Goal: Transaction & Acquisition: Purchase product/service

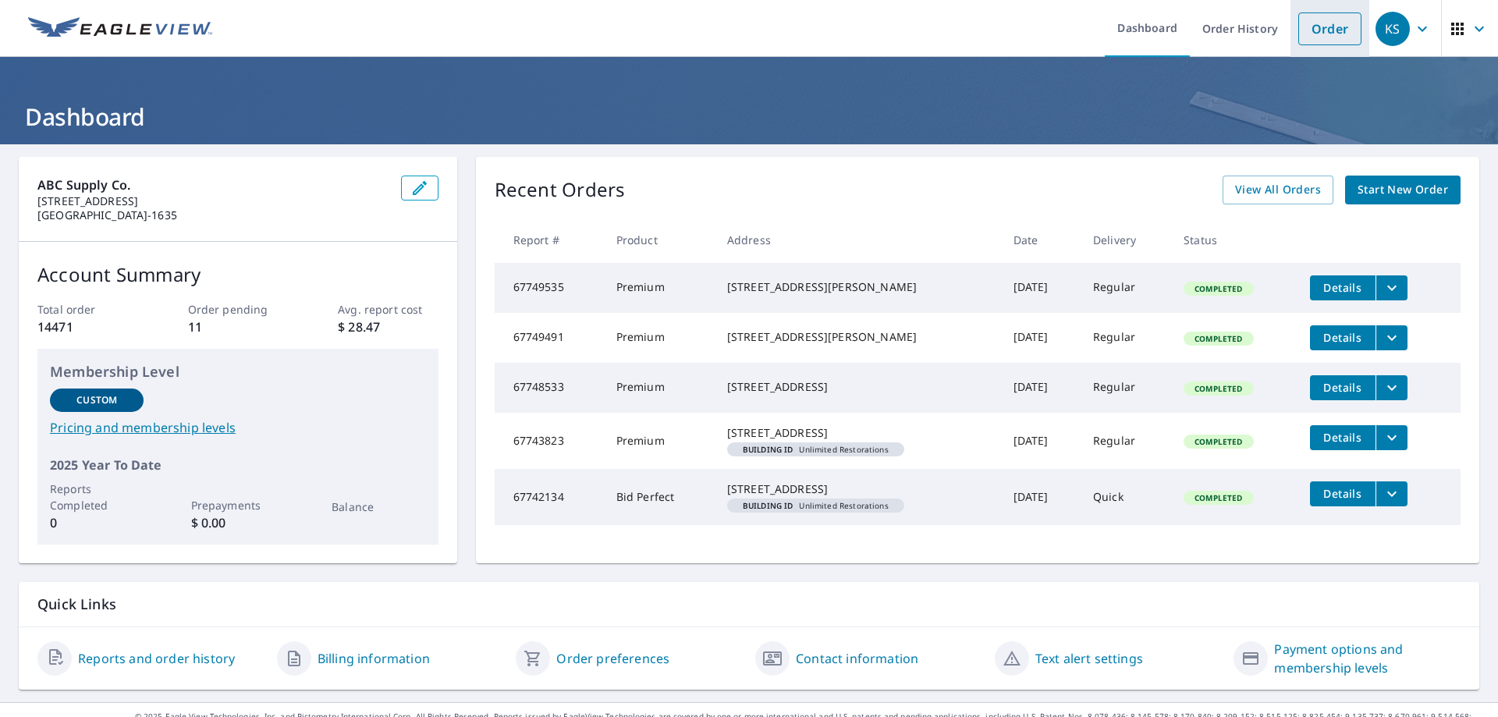
click at [1298, 30] on link "Order" at bounding box center [1329, 28] width 63 height 33
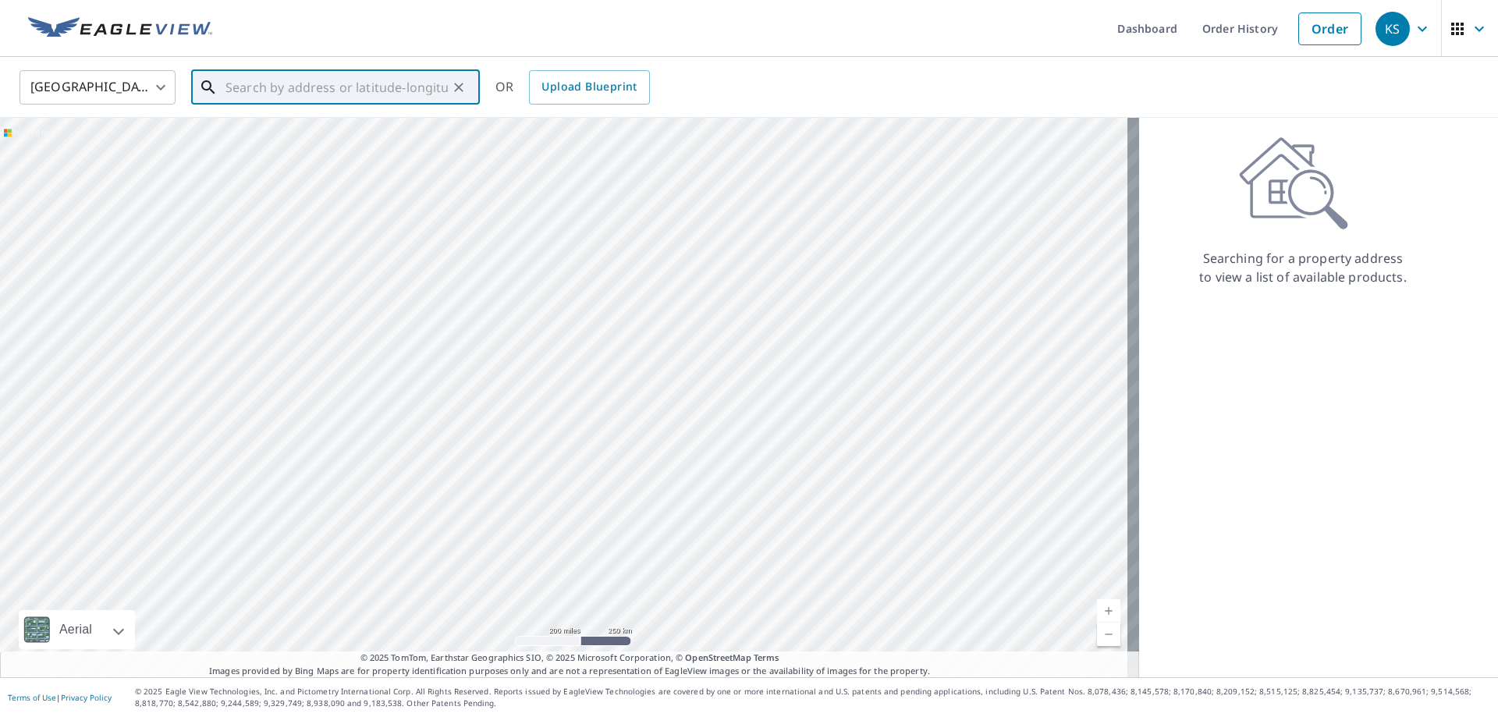
click at [252, 96] on input "text" at bounding box center [336, 88] width 222 height 44
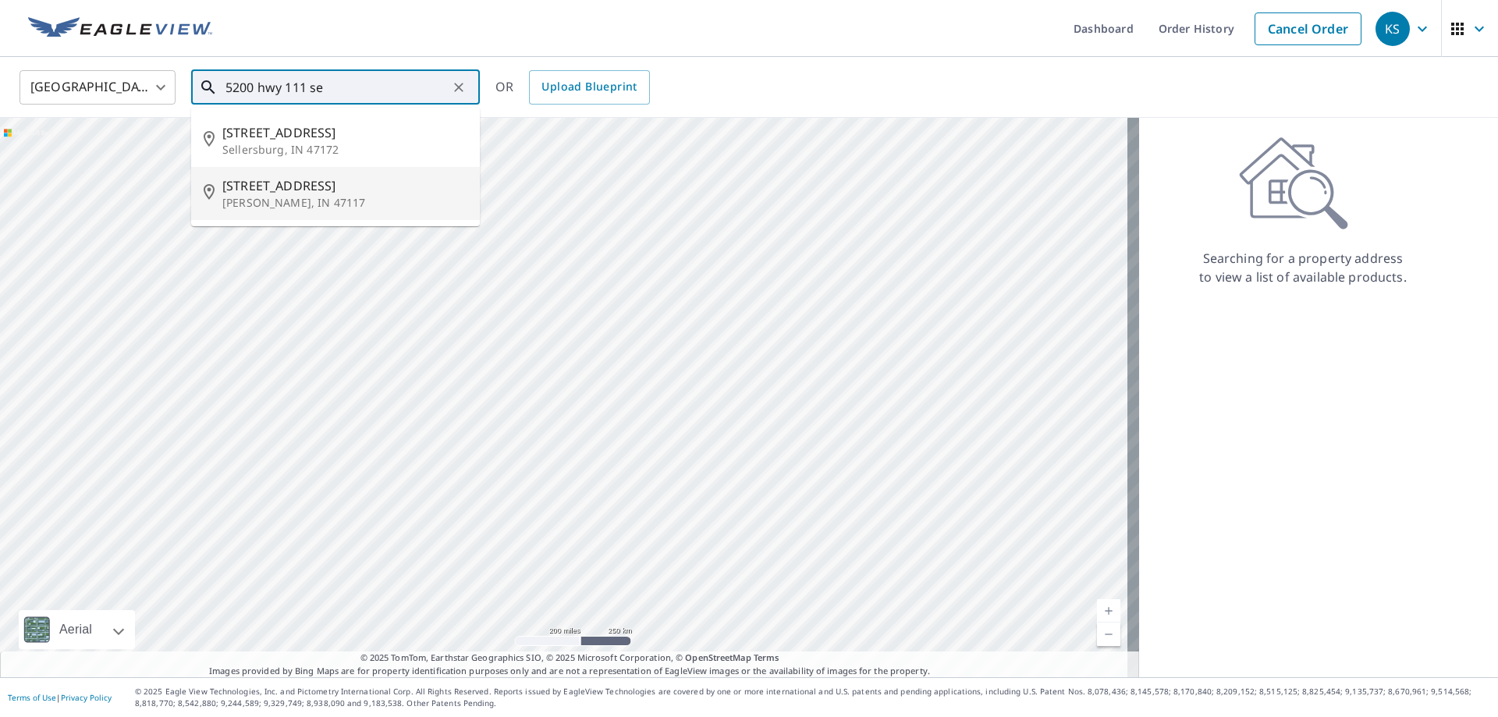
click at [283, 195] on p "[PERSON_NAME], IN 47117" at bounding box center [344, 203] width 245 height 16
type input "[STREET_ADDRESS][PERSON_NAME]"
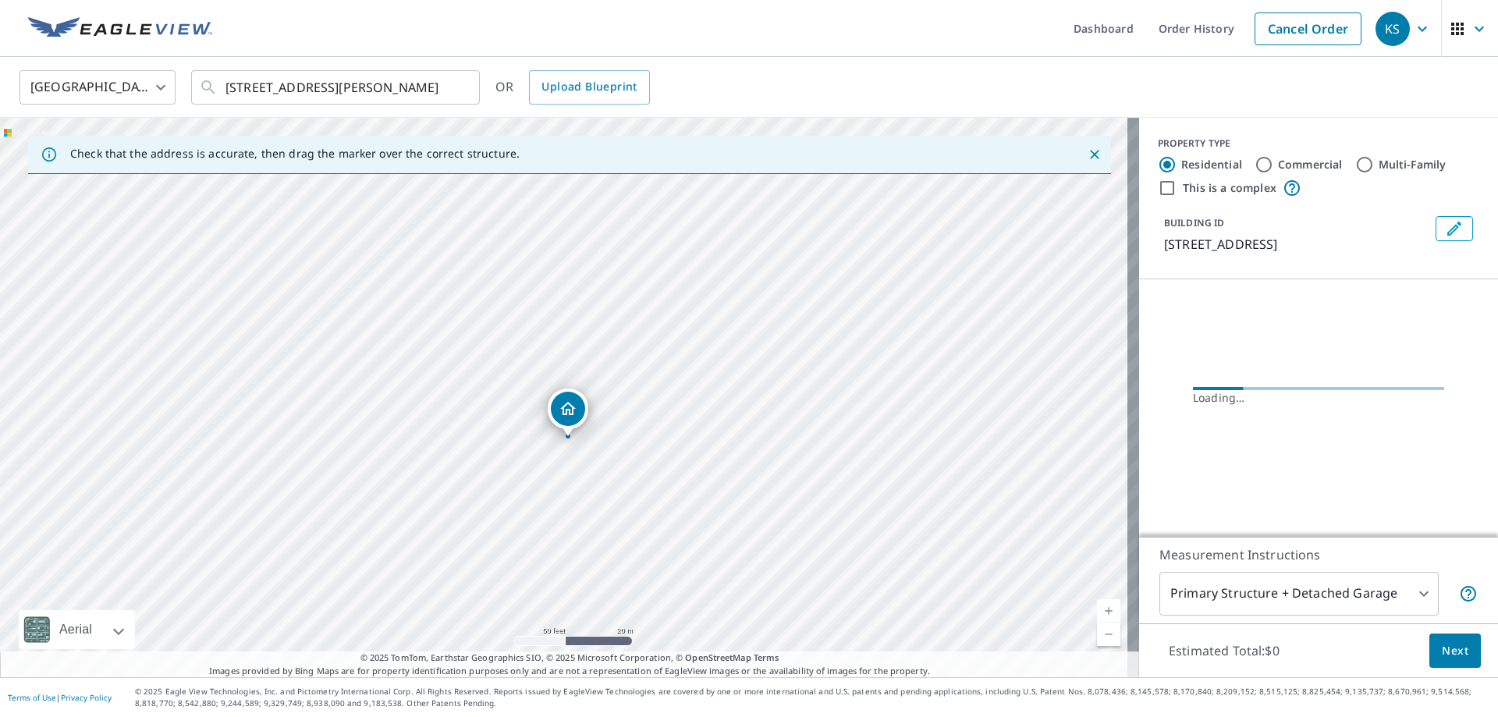
drag, startPoint x: 570, startPoint y: 435, endPoint x: 691, endPoint y: 396, distance: 127.1
click at [694, 396] on div "[STREET_ADDRESS][PERSON_NAME]" at bounding box center [569, 397] width 1139 height 559
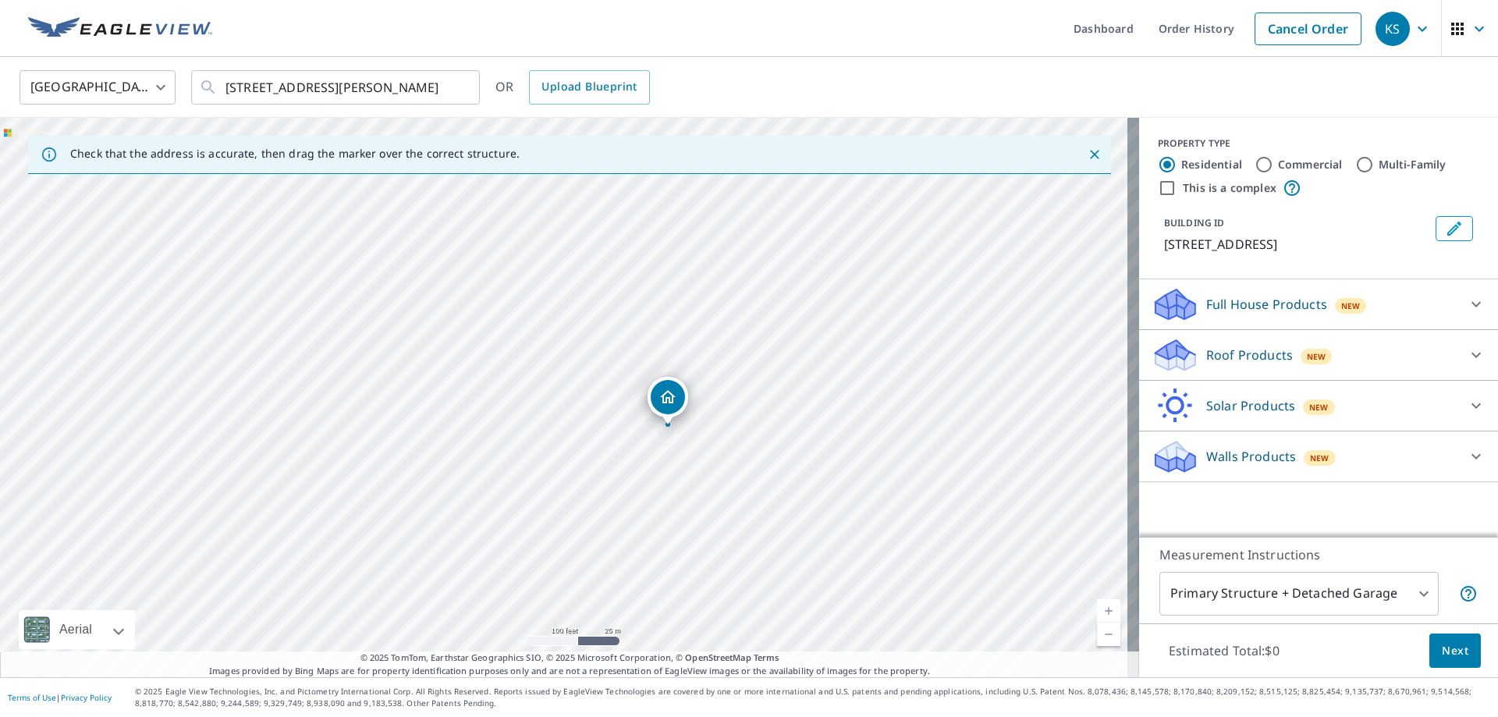
click at [1254, 357] on p "Roof Products" at bounding box center [1249, 355] width 87 height 19
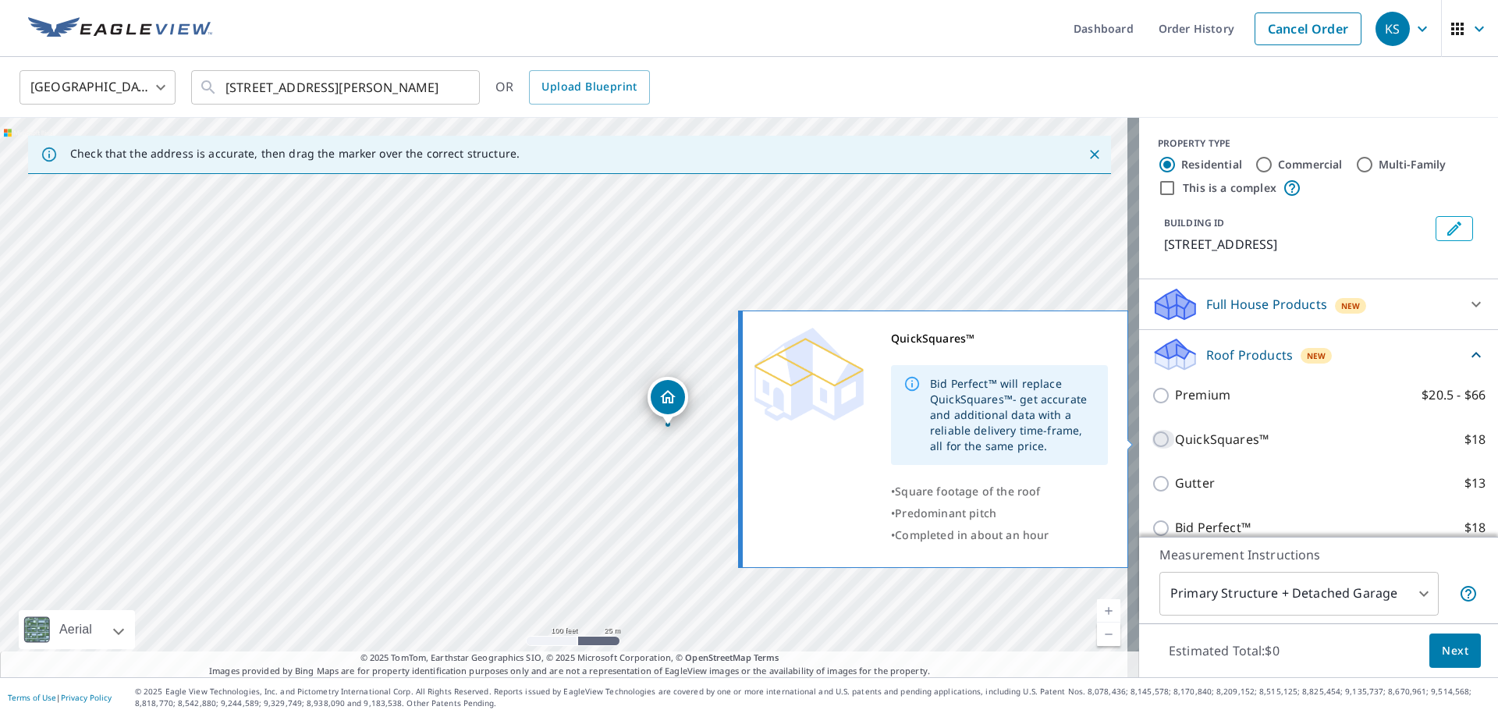
click at [1152, 438] on input "QuickSquares™ $18" at bounding box center [1163, 439] width 23 height 19
checkbox input "true"
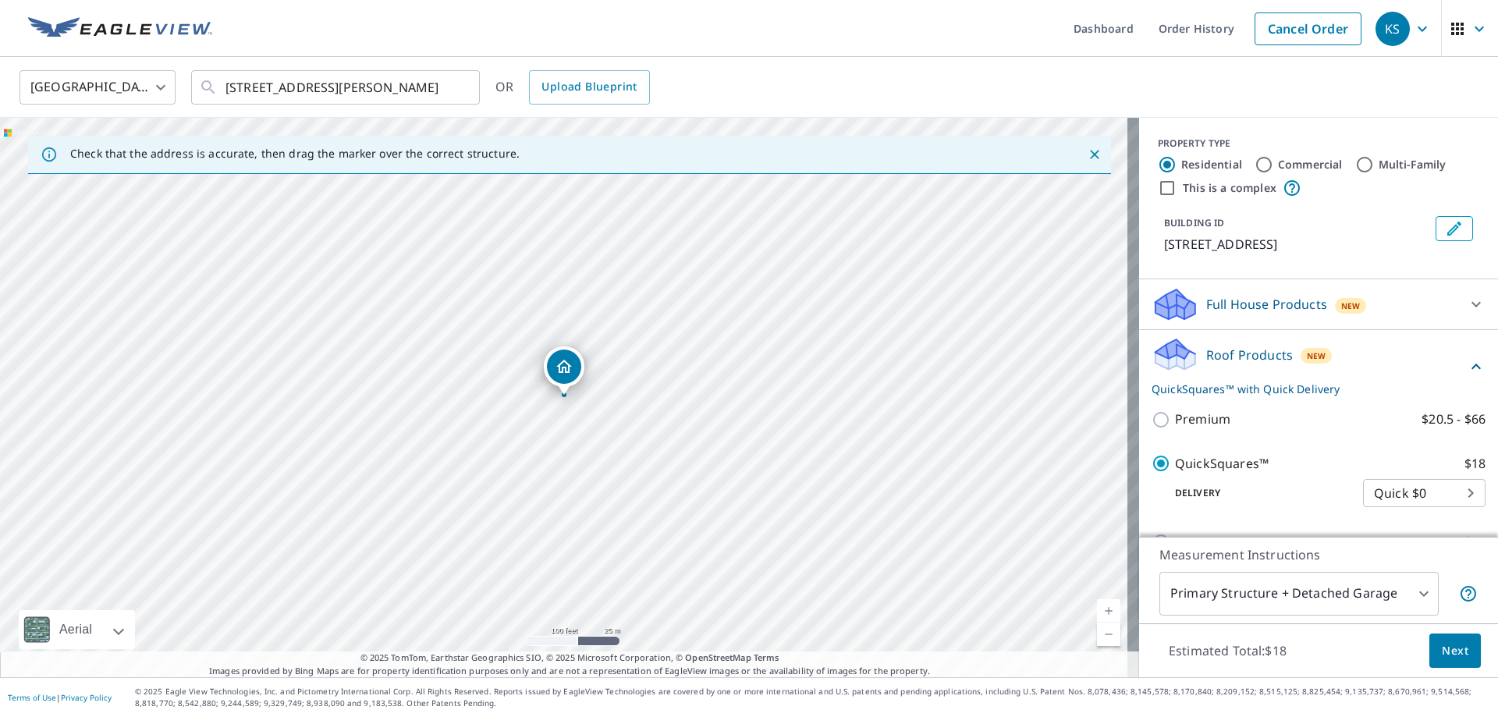
click at [1445, 221] on icon "Edit building 1" at bounding box center [1454, 228] width 19 height 19
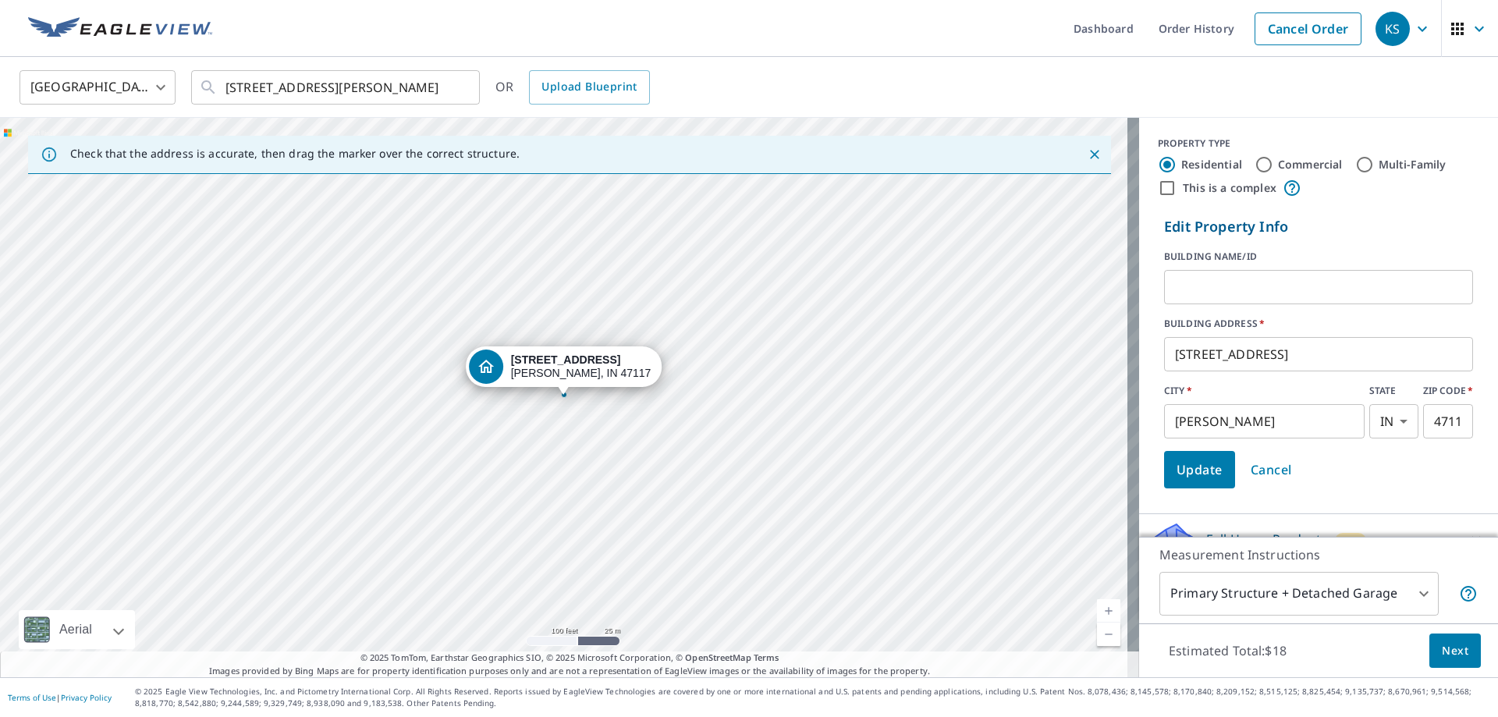
click at [1212, 295] on input "text" at bounding box center [1318, 287] width 309 height 44
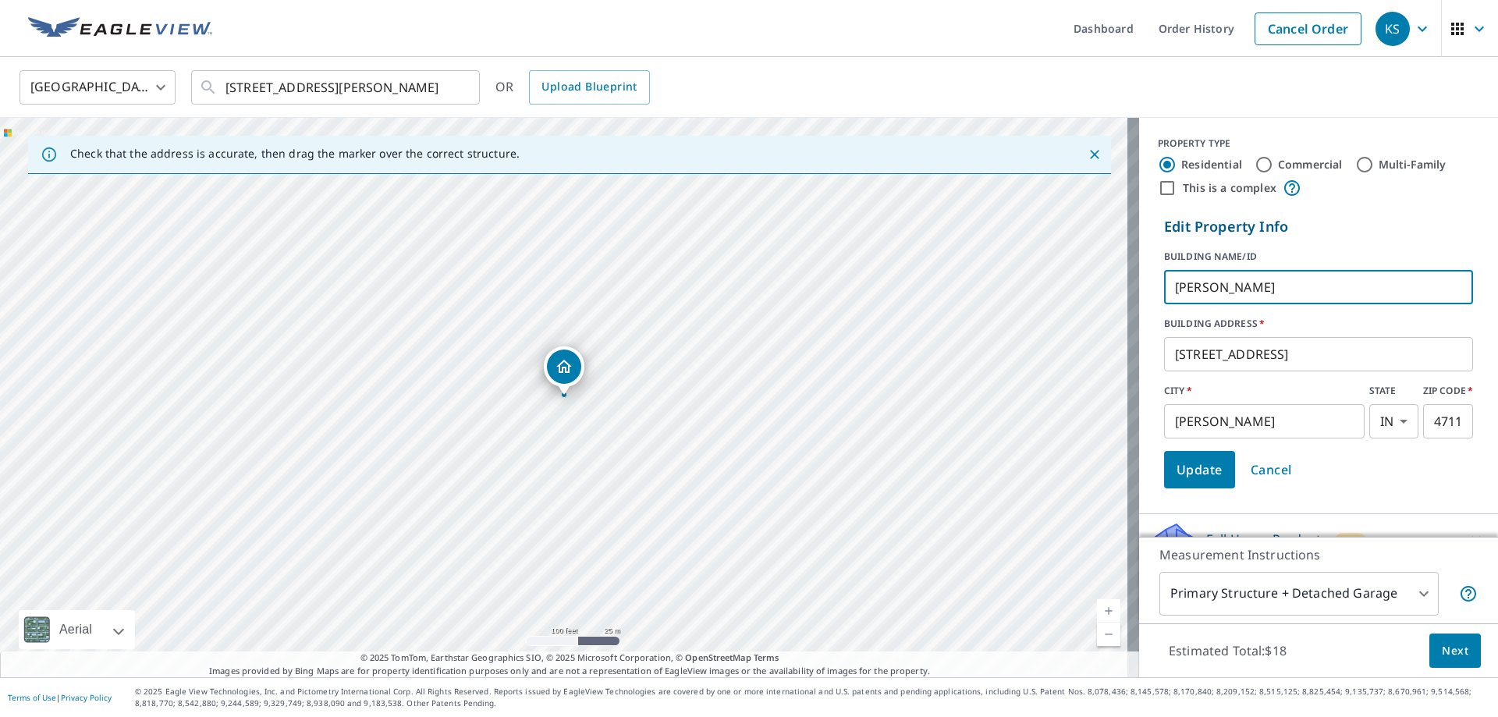
type input "[PERSON_NAME]"
click at [1198, 474] on span "Update" at bounding box center [1199, 470] width 46 height 22
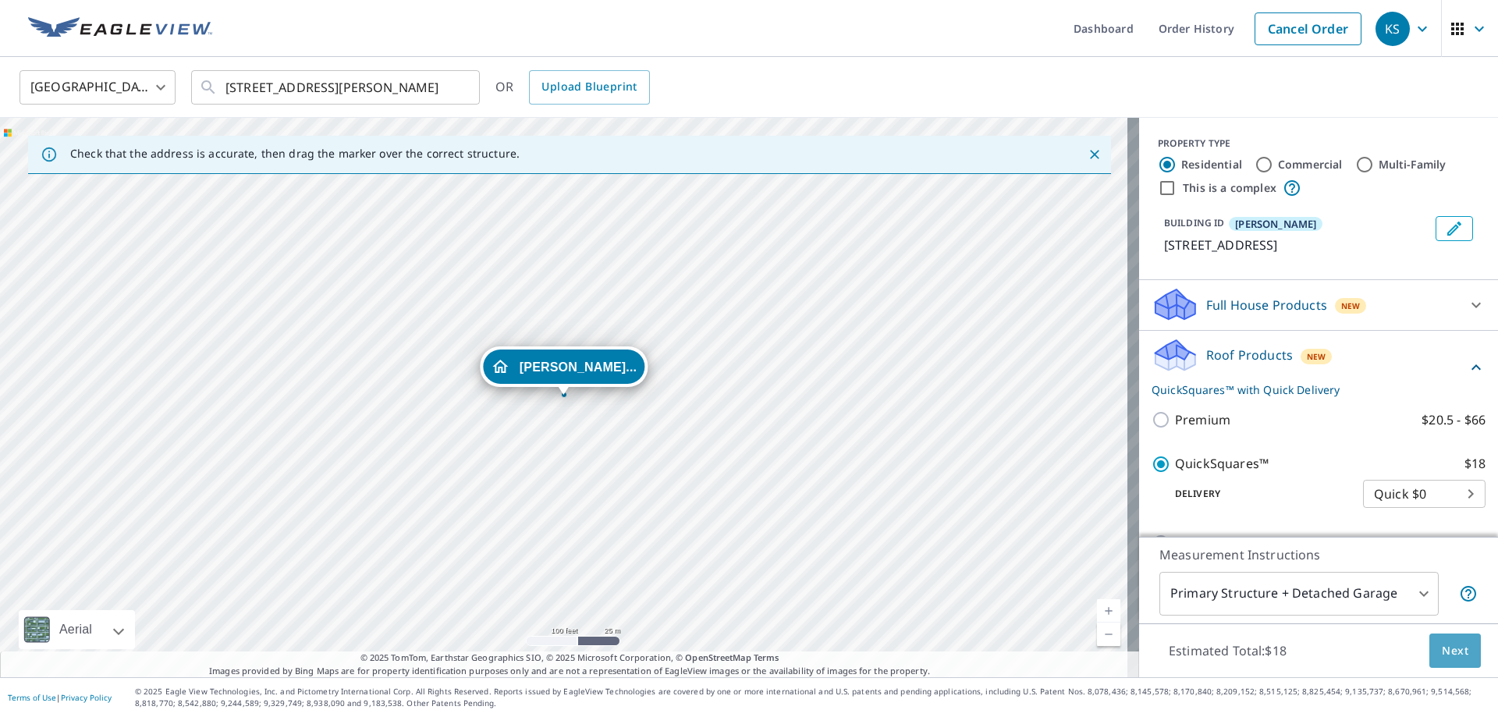
click at [1446, 642] on span "Next" at bounding box center [1455, 651] width 27 height 20
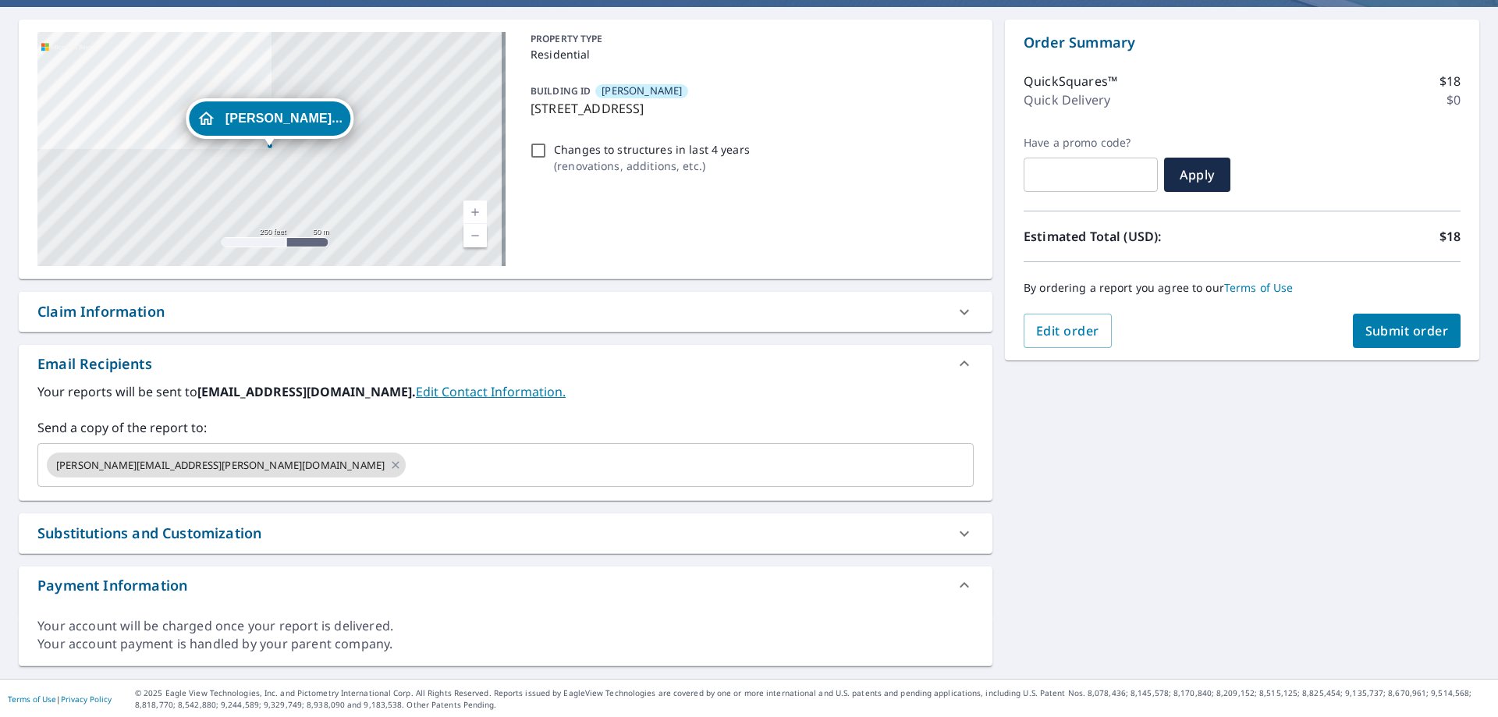
scroll to position [139, 0]
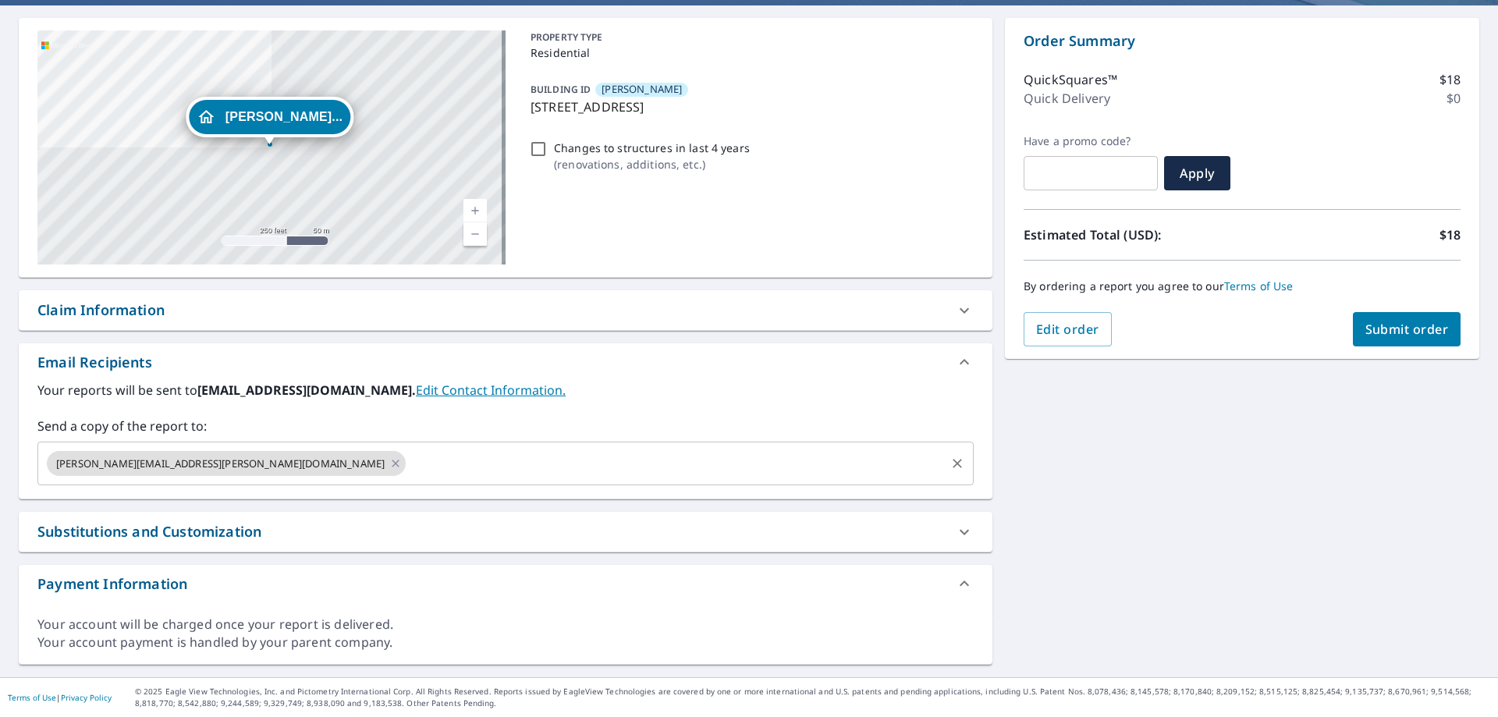
click at [408, 467] on input "text" at bounding box center [675, 464] width 535 height 30
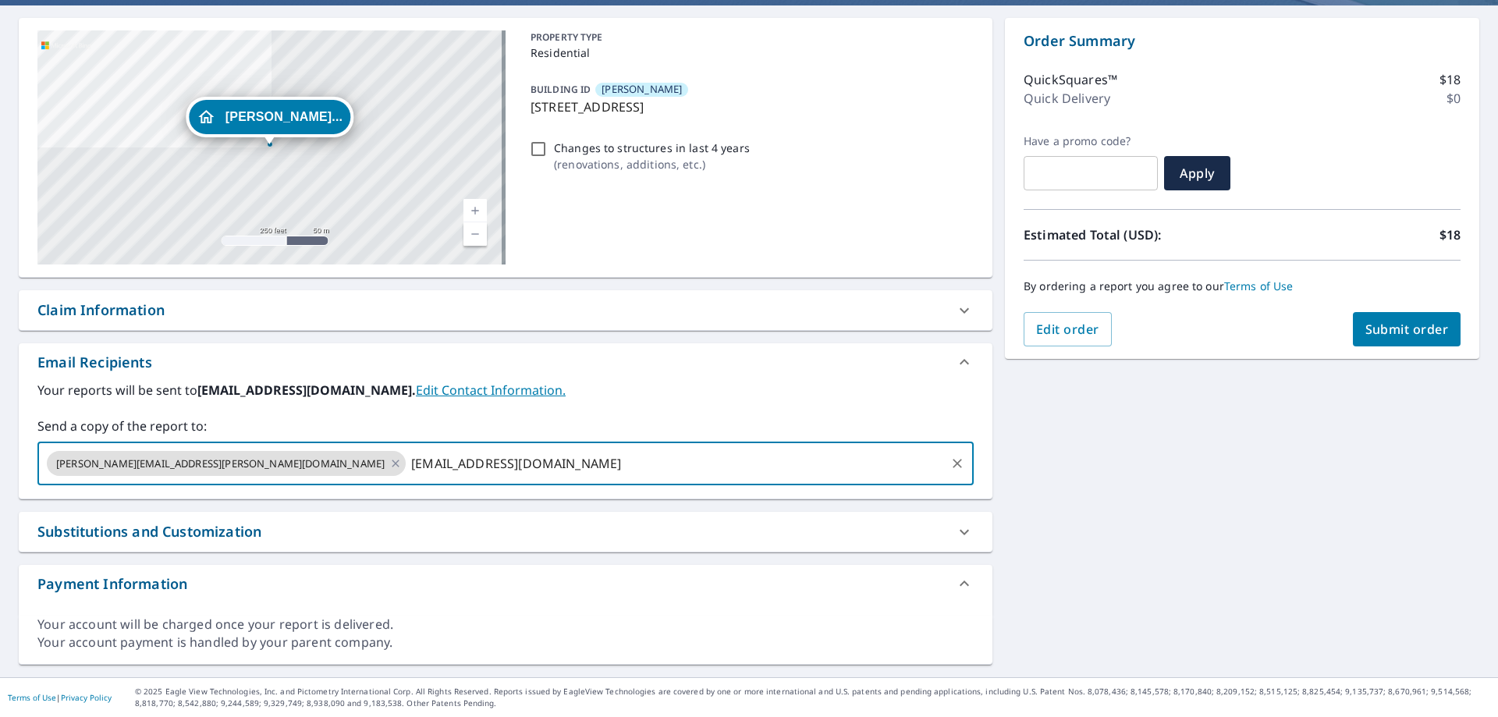
type input "[EMAIL_ADDRESS][DOMAIN_NAME]"
checkbox input "true"
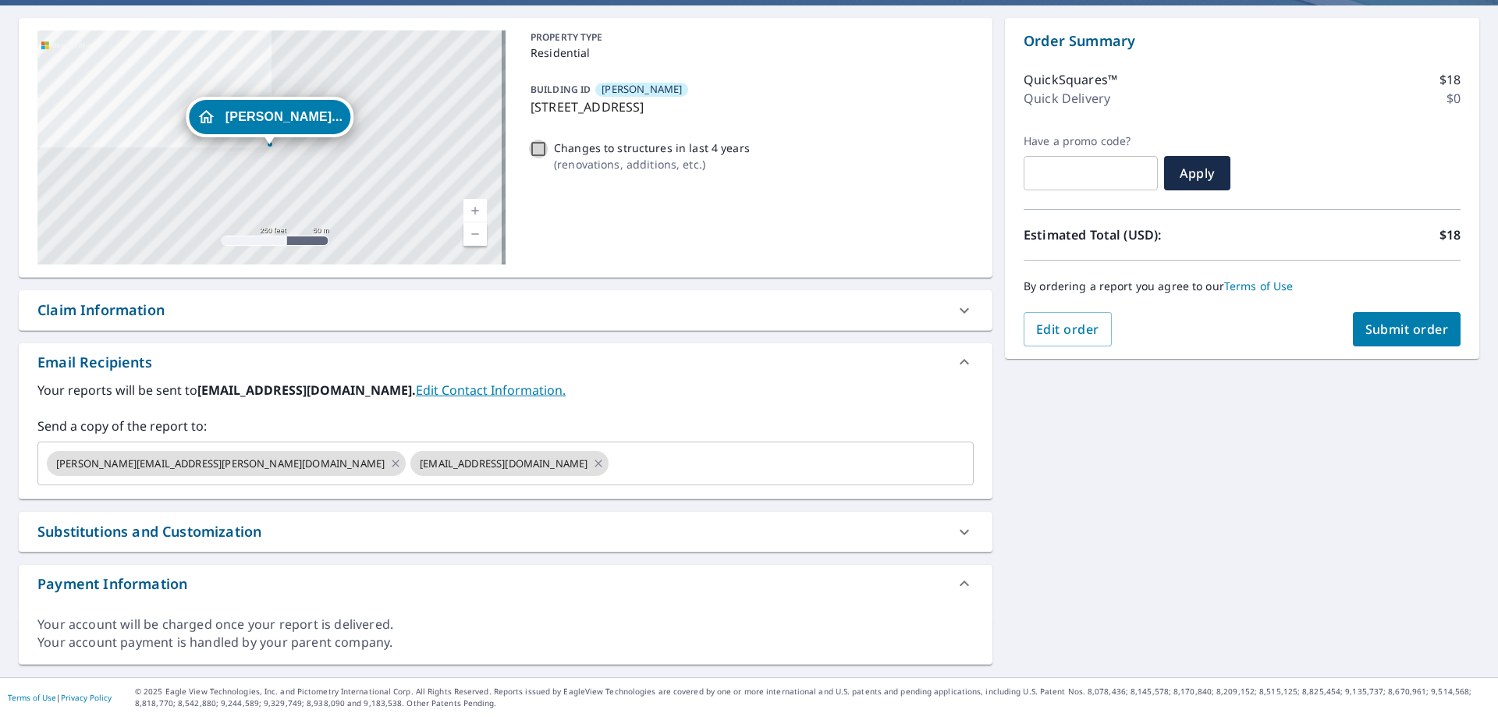
click at [533, 150] on input "Changes to structures in last 4 years ( renovations, additions, etc. )" at bounding box center [538, 149] width 19 height 19
checkbox input "true"
click at [1400, 327] on span "Submit order" at bounding box center [1406, 329] width 83 height 17
checkbox input "true"
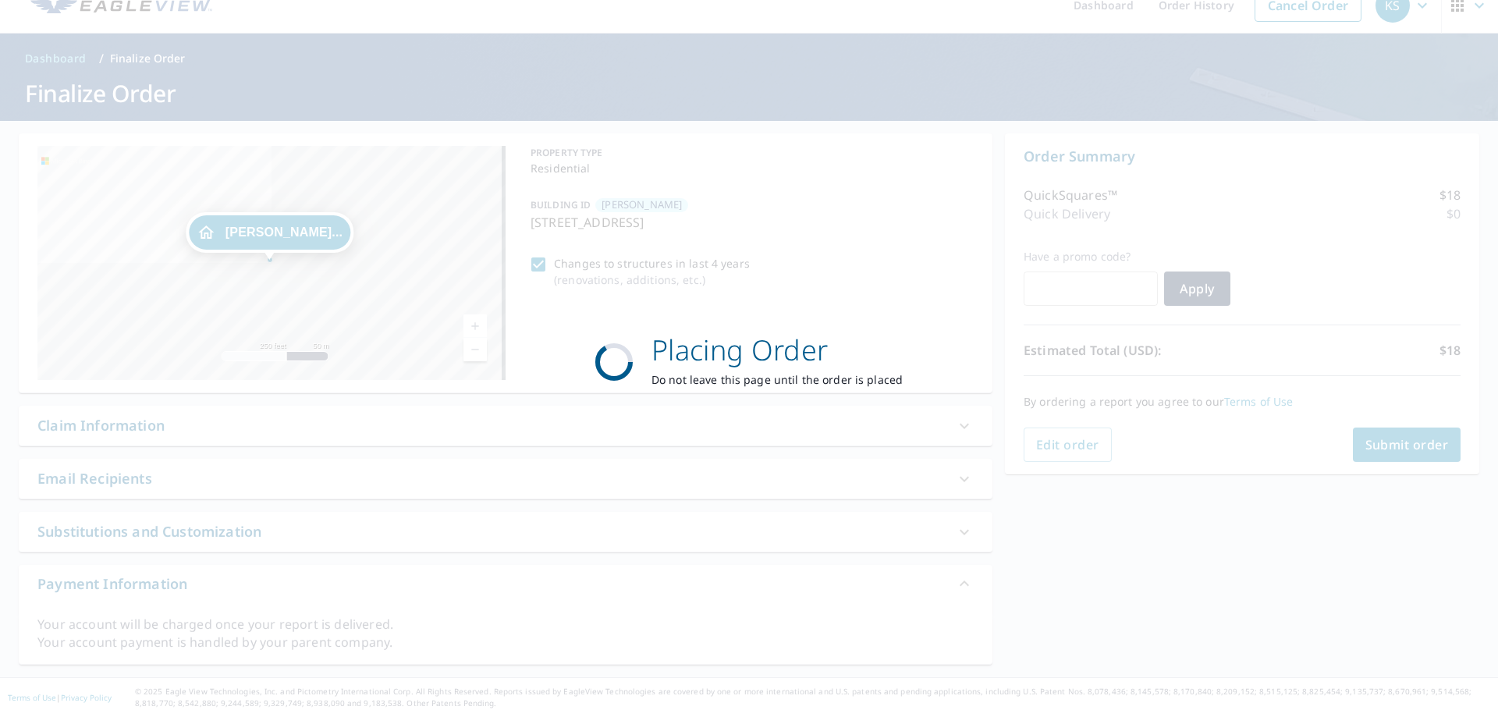
scroll to position [23, 0]
